Goal: Download file/media

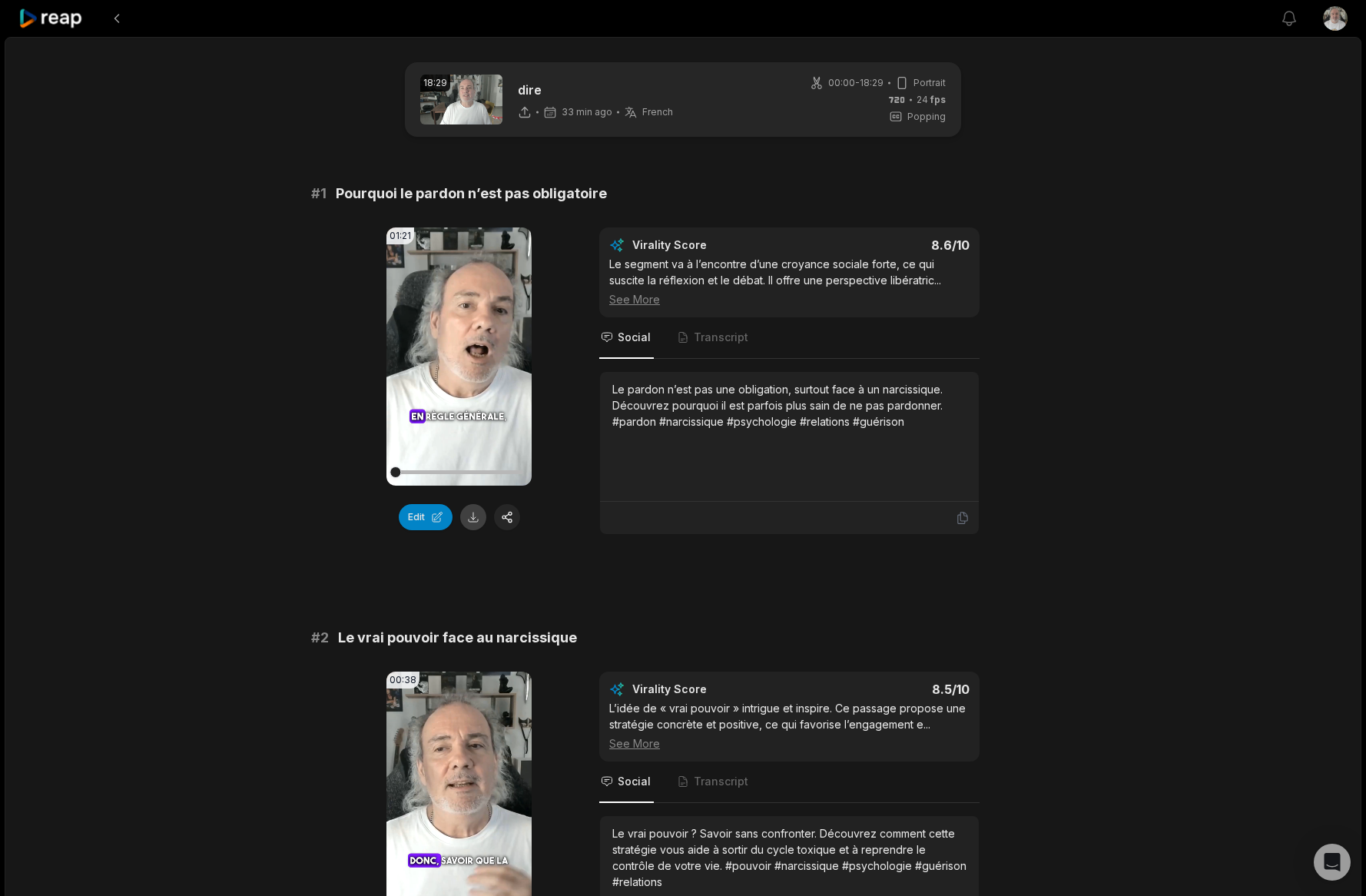
click at [478, 515] on button at bounding box center [473, 517] width 26 height 26
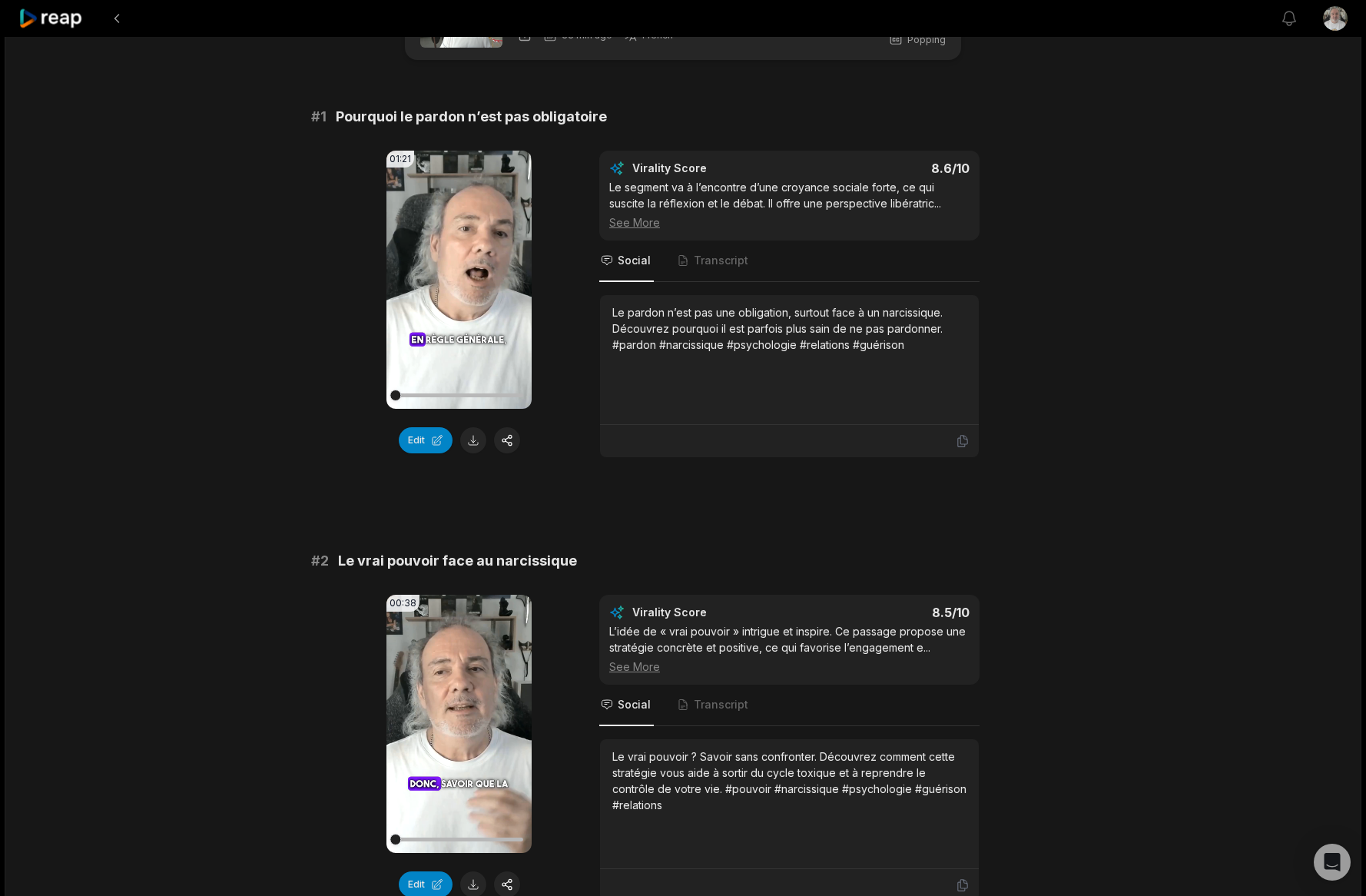
scroll to position [154, 0]
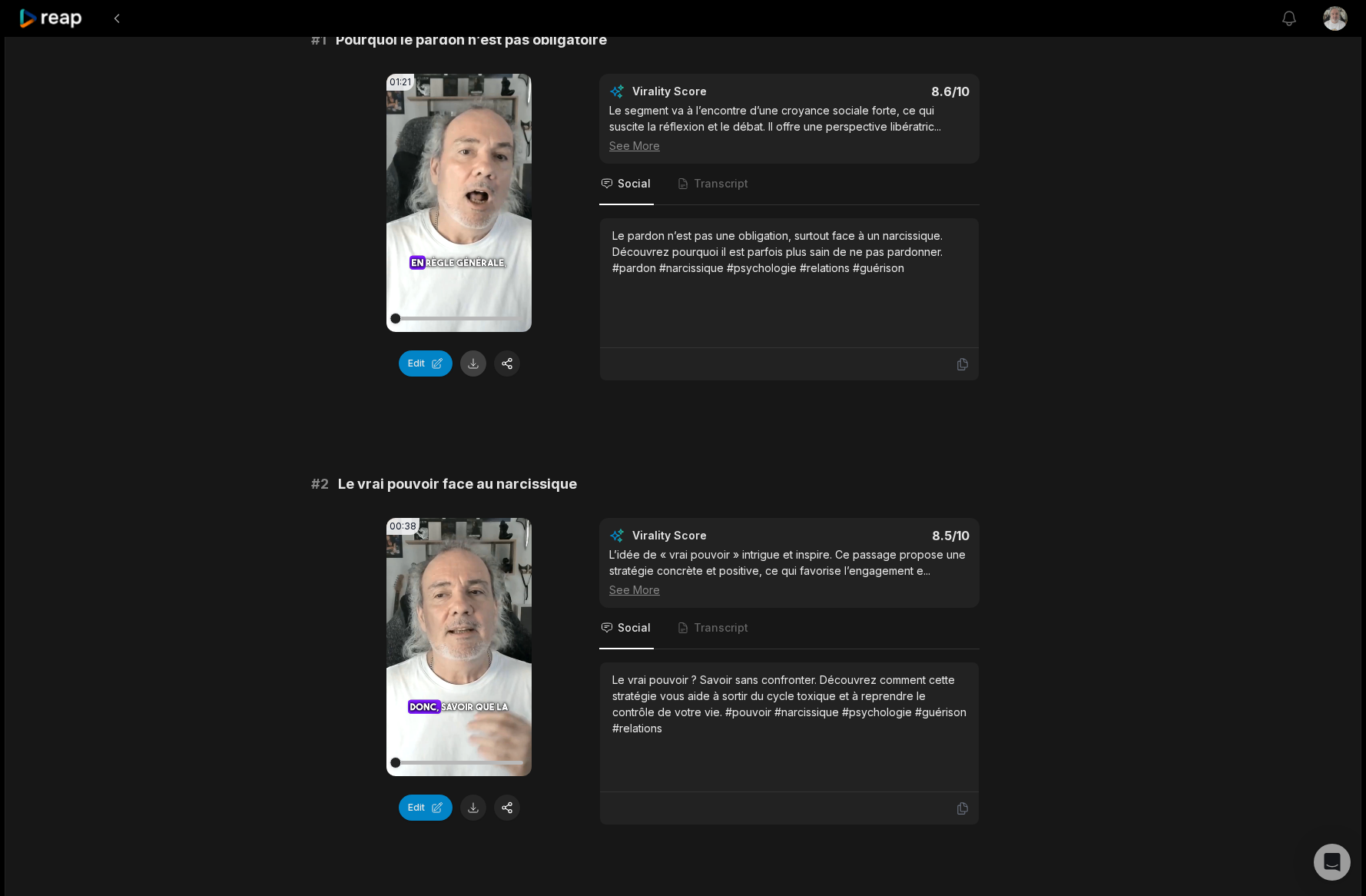
click at [472, 369] on button at bounding box center [473, 363] width 26 height 26
click at [469, 802] on button at bounding box center [473, 808] width 26 height 26
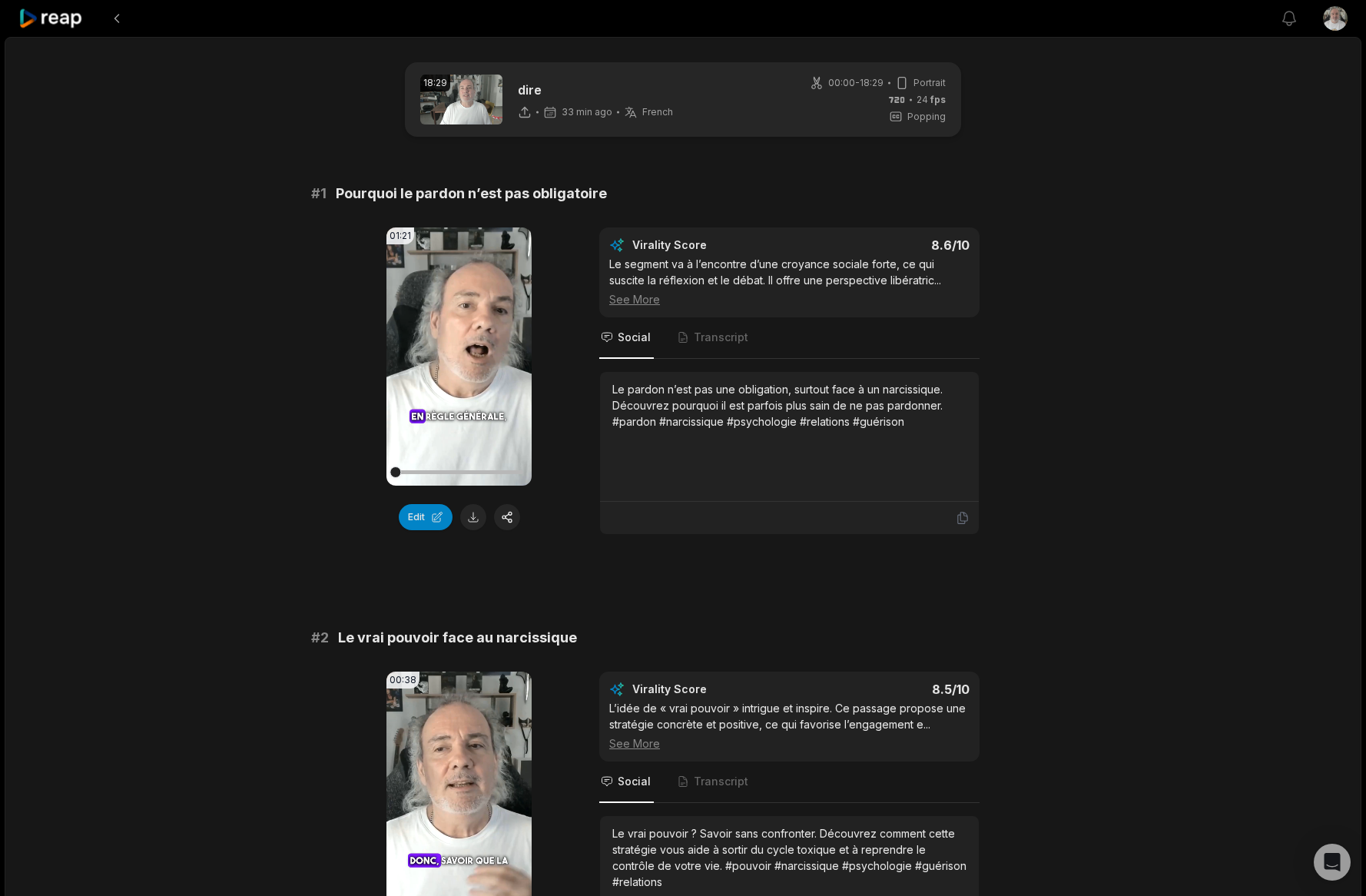
scroll to position [77, 0]
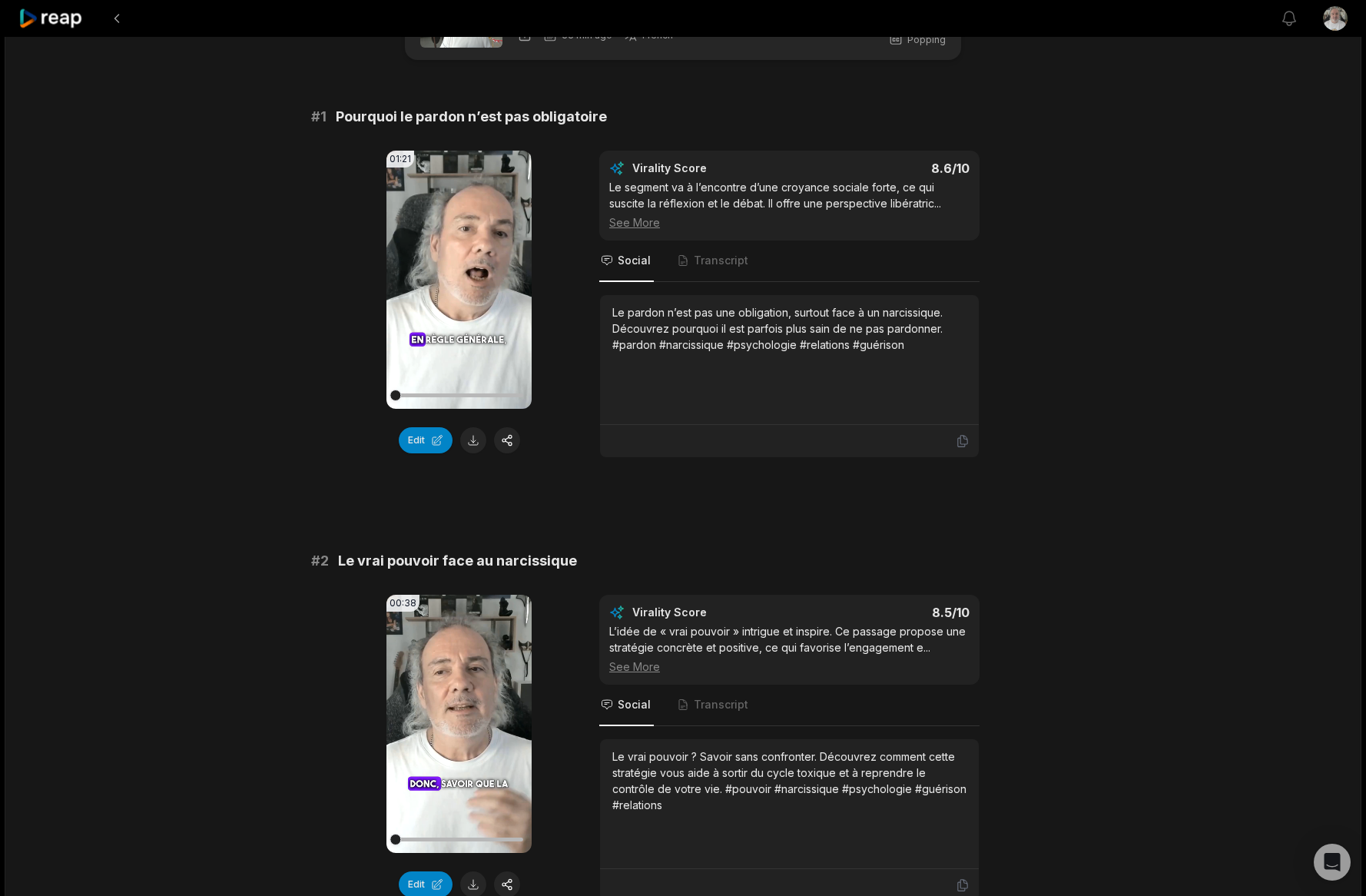
click at [722, 340] on div "Le pardon n’est pas une obligation, surtout face à un narcissique. Découvrez po…" at bounding box center [788, 328] width 354 height 49
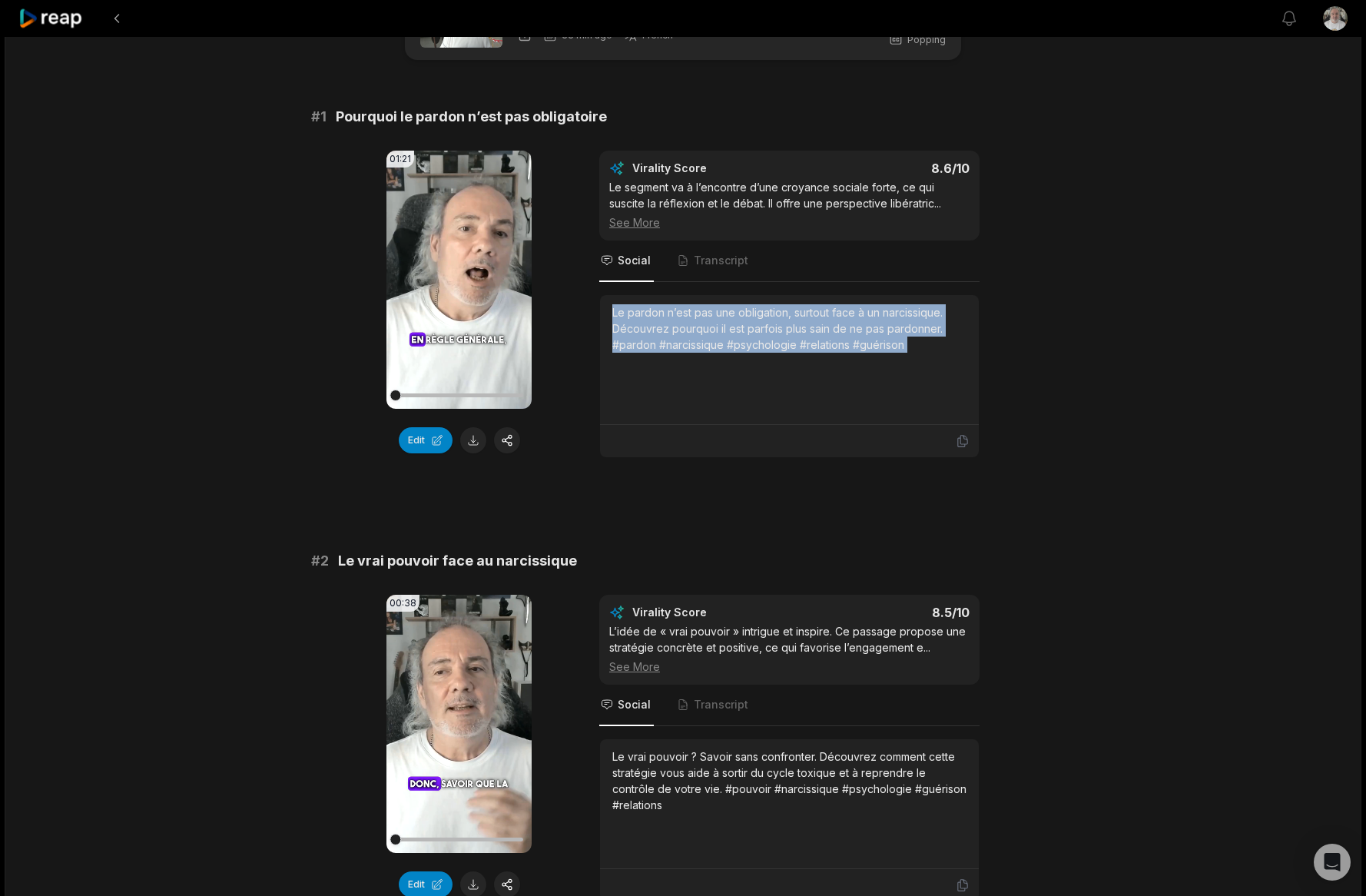
click at [722, 340] on div "Le pardon n’est pas une obligation, surtout face à un narcissique. Découvrez po…" at bounding box center [788, 328] width 354 height 49
copy div "Le pardon n’est pas une obligation, surtout face à un narcissique. Découvrez po…"
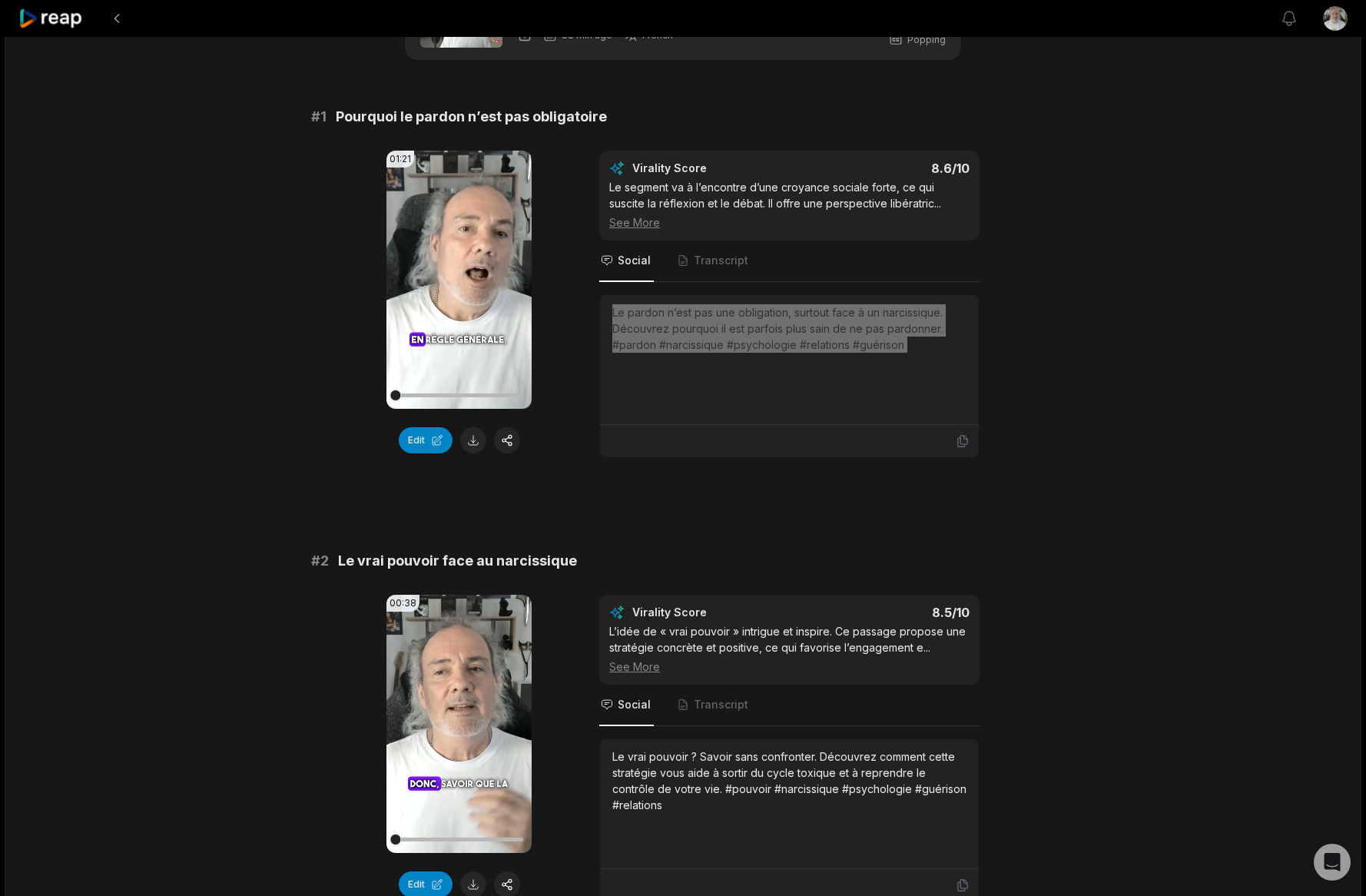
scroll to position [154, 0]
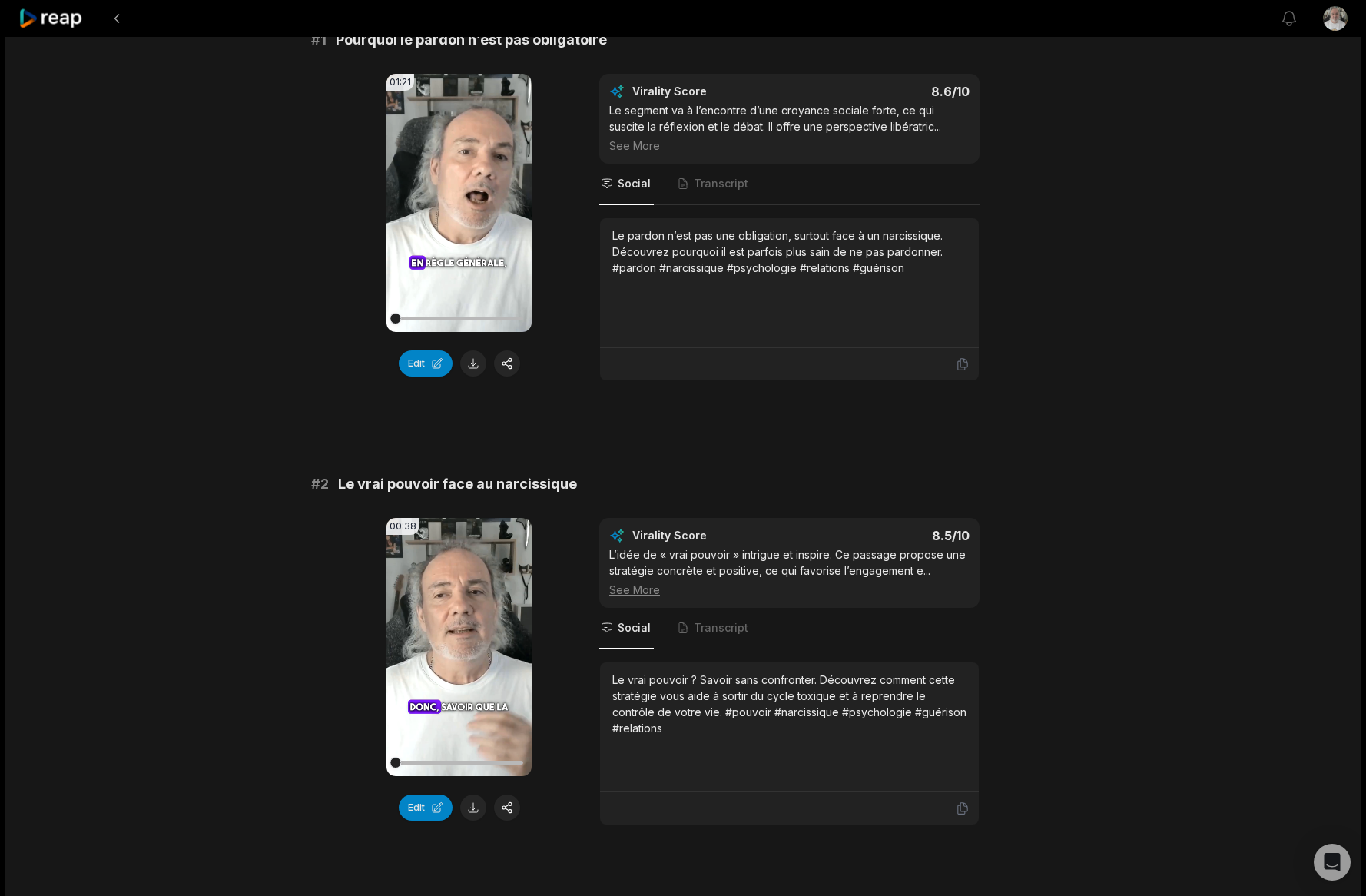
click at [851, 714] on div "Le vrai pouvoir ? Savoir sans confronter. Découvrez comment cette stratégie vou…" at bounding box center [788, 704] width 354 height 65
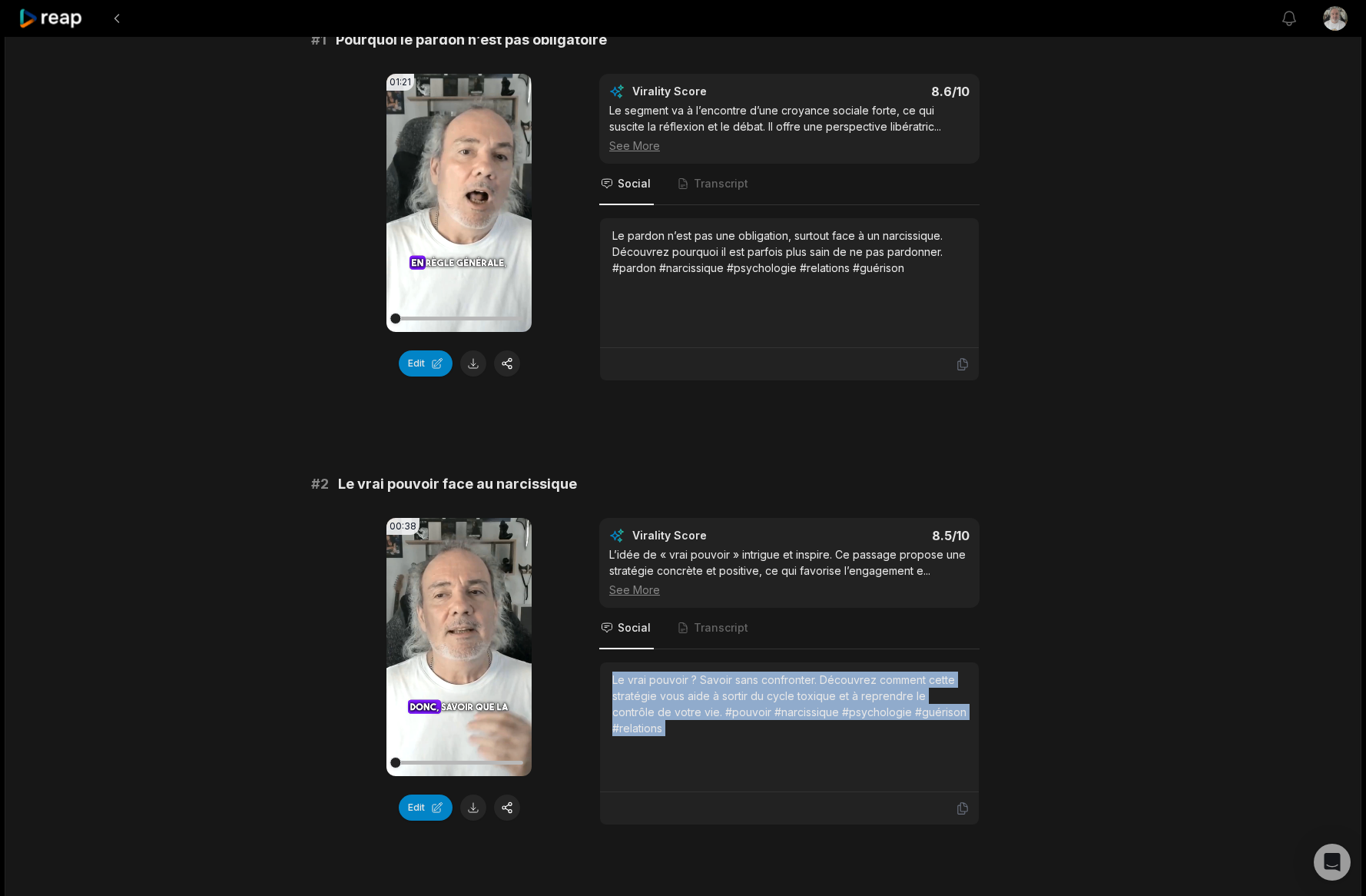
click at [851, 714] on div "Le vrai pouvoir ? Savoir sans confronter. Découvrez comment cette stratégie vou…" at bounding box center [788, 704] width 354 height 65
copy div "Le vrai pouvoir ? Savoir sans confronter. Découvrez comment cette stratégie vou…"
